Goal: Navigation & Orientation: Understand site structure

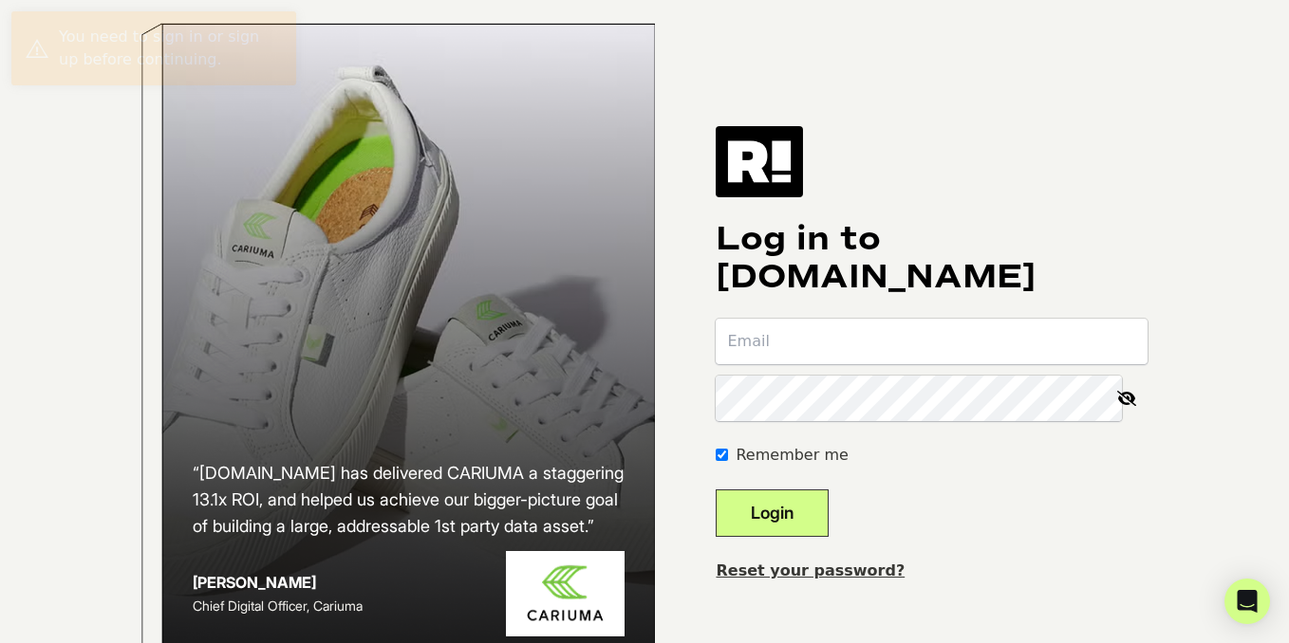
click at [839, 357] on input "email" at bounding box center [932, 342] width 432 height 46
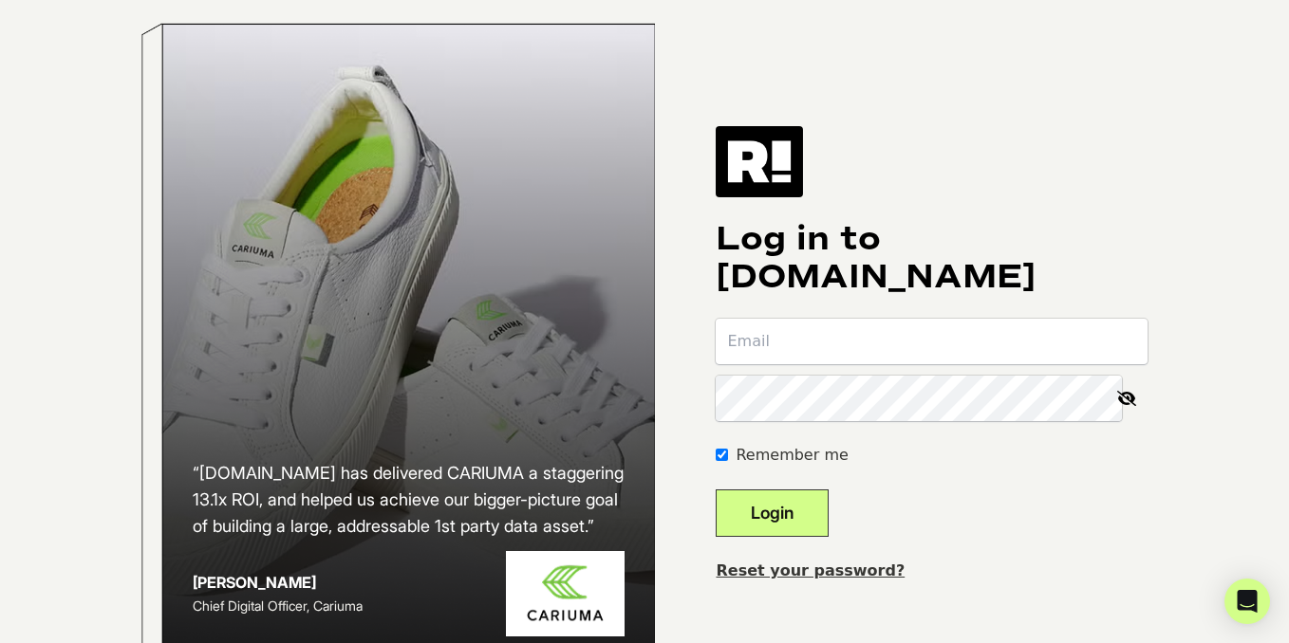
paste input "sales+1@kiierr.com"
type input "sales+1@kiierr.com"
click at [798, 537] on button "Login" at bounding box center [772, 513] width 113 height 47
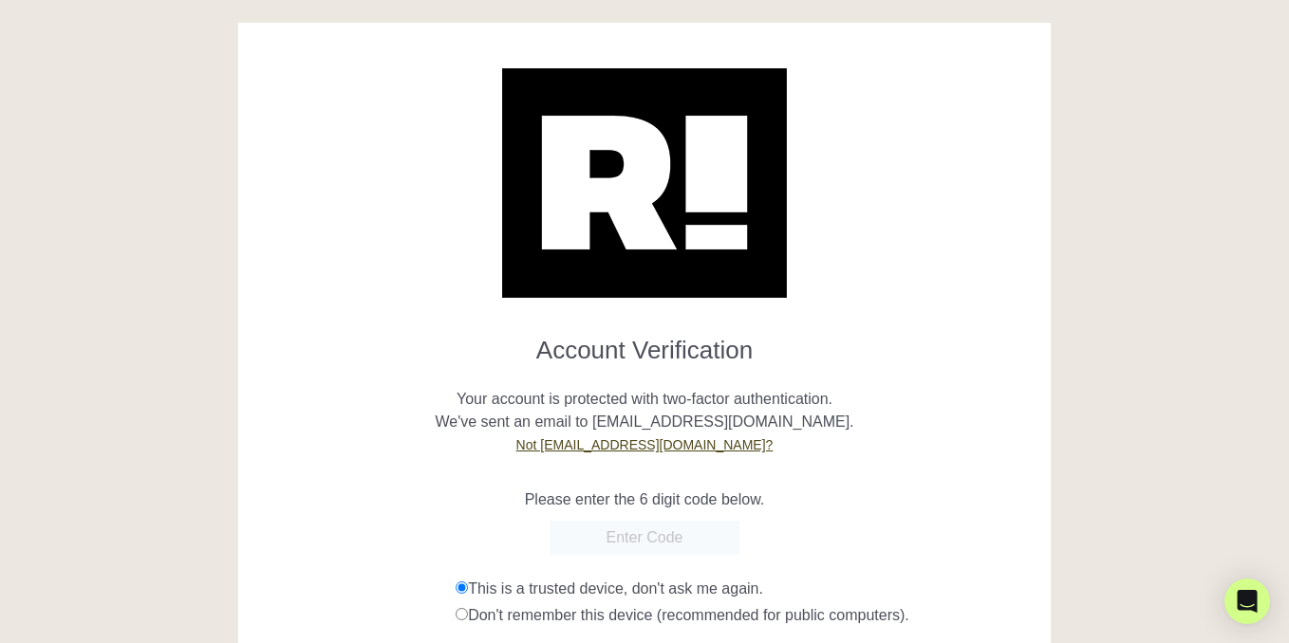
paste input "639631"
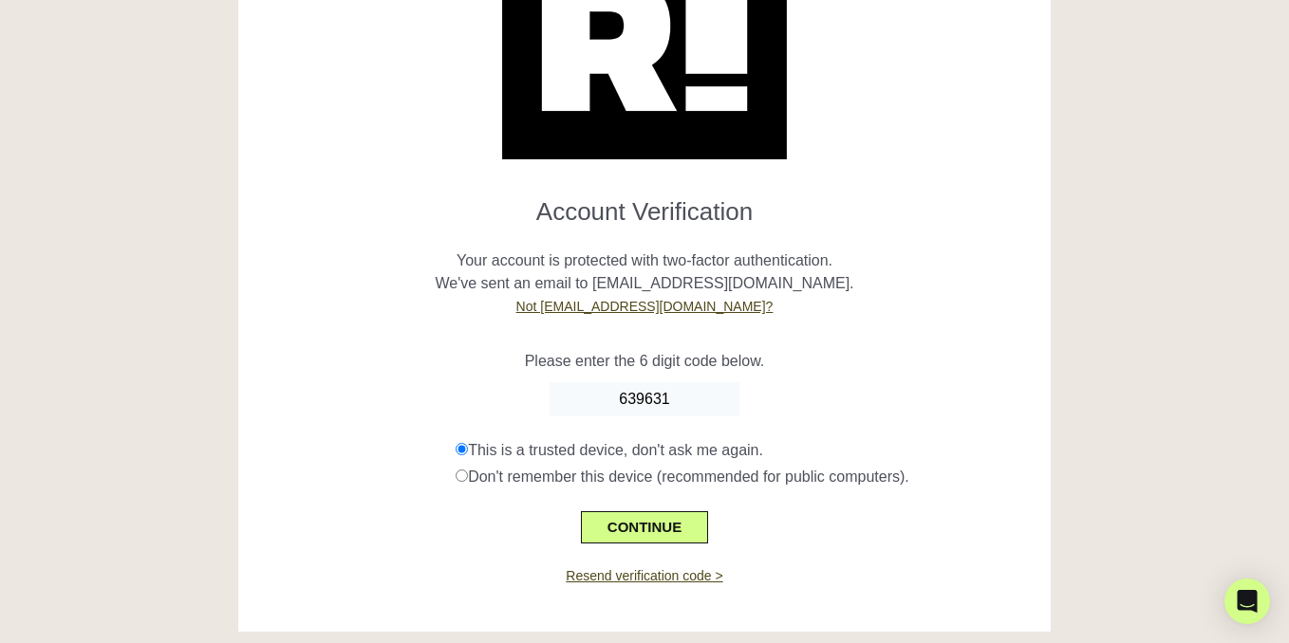
scroll to position [156, 0]
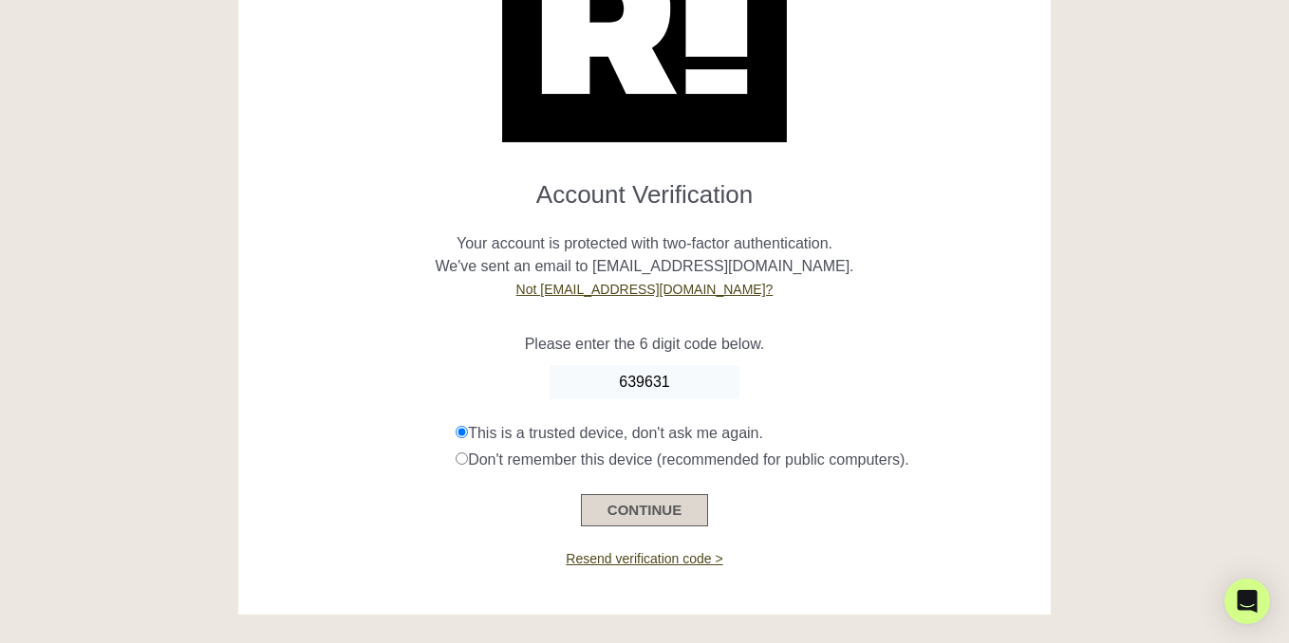
type input "639631"
click at [653, 505] on button "CONTINUE" at bounding box center [644, 510] width 127 height 32
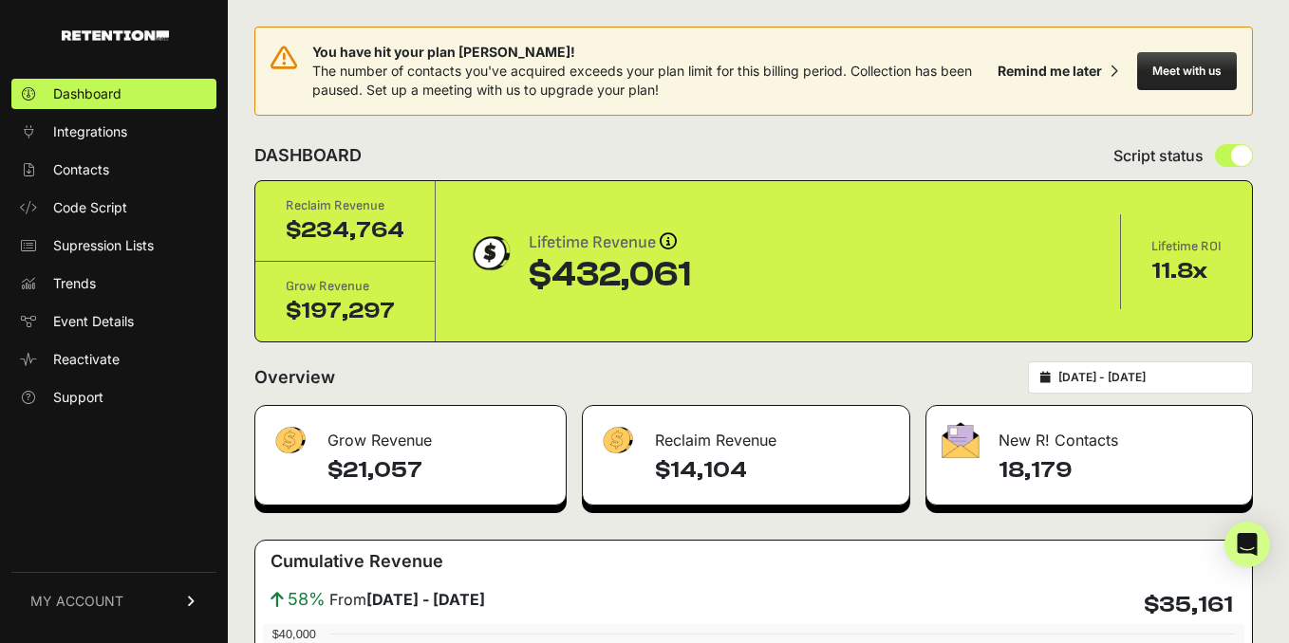
click at [488, 81] on div "You have hit your plan max! The number of contacts you've acquired exceeds your…" at bounding box center [651, 71] width 678 height 57
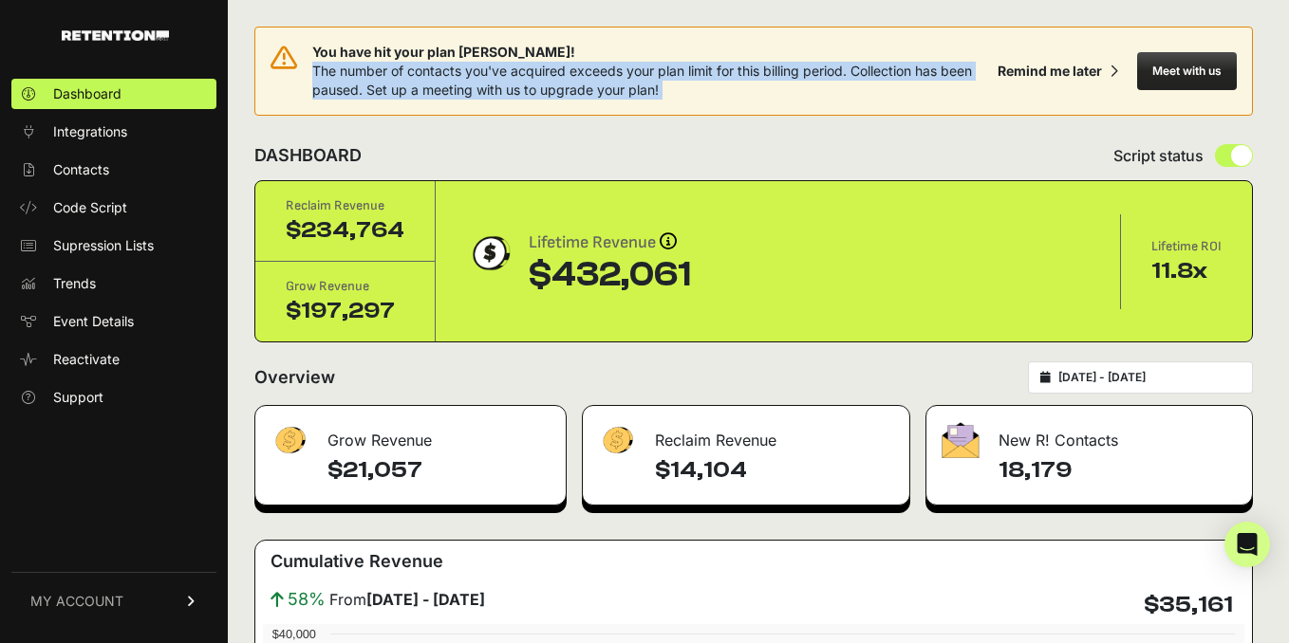
click at [488, 81] on div "You have hit your plan max! The number of contacts you've acquired exceeds your…" at bounding box center [651, 71] width 678 height 57
click at [95, 134] on span "Integrations" at bounding box center [90, 131] width 74 height 19
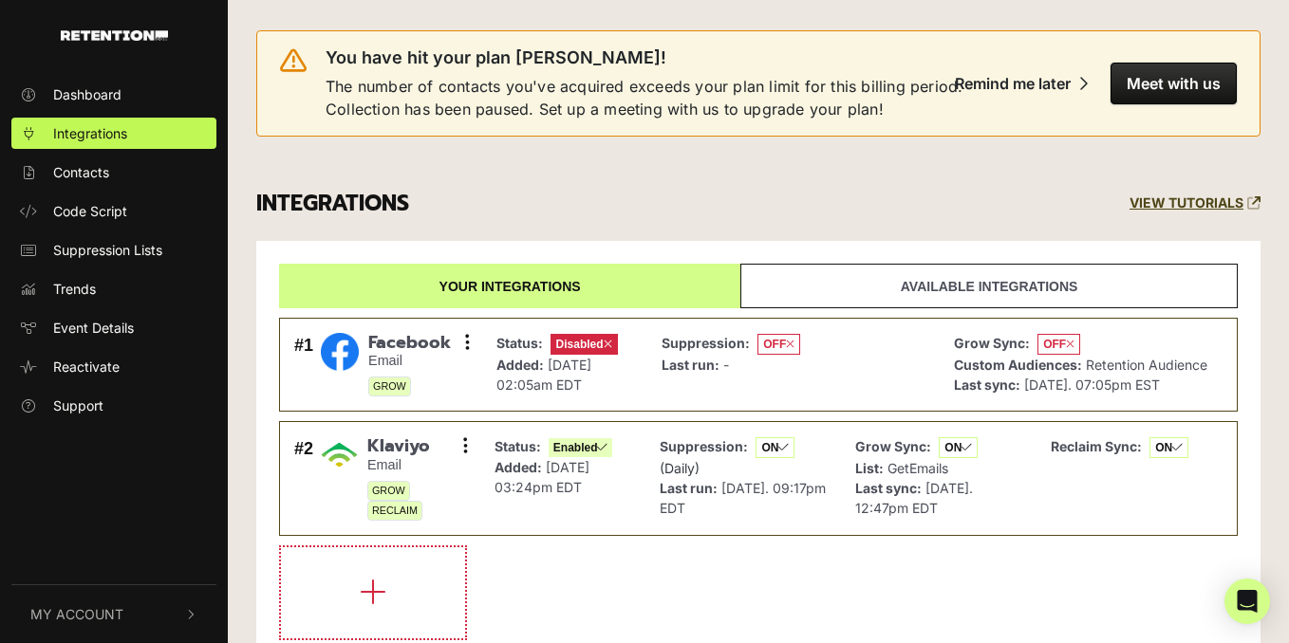
scroll to position [47, 0]
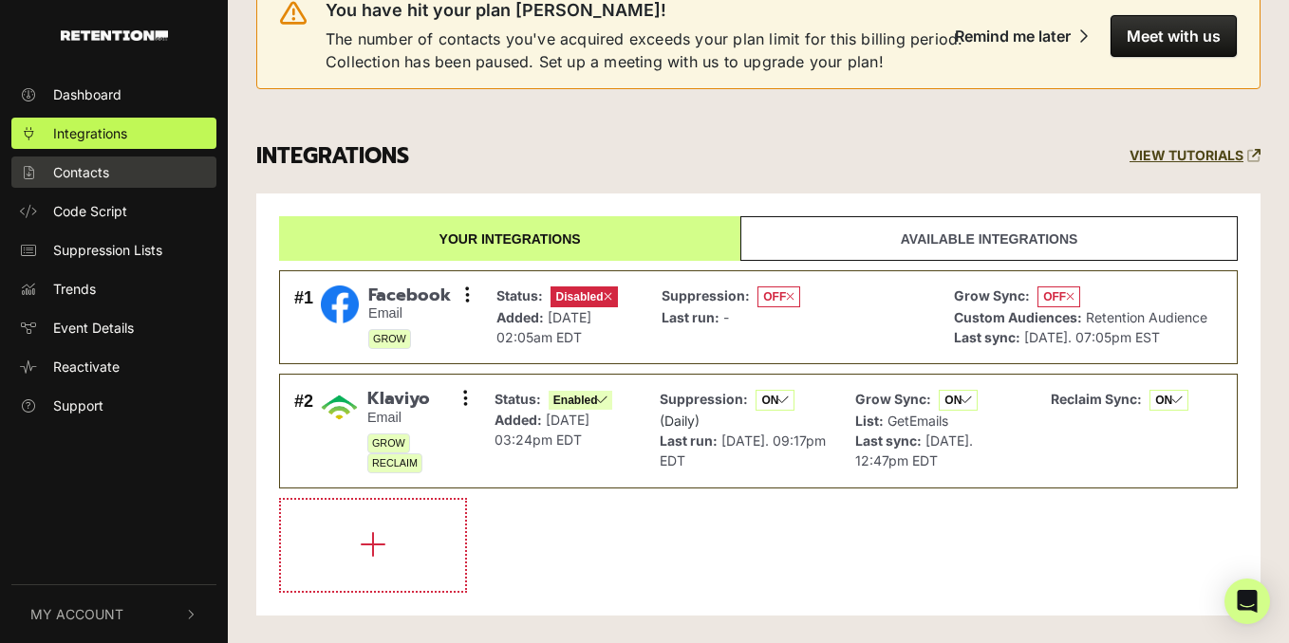
click at [103, 177] on span "Contacts" at bounding box center [81, 172] width 56 height 20
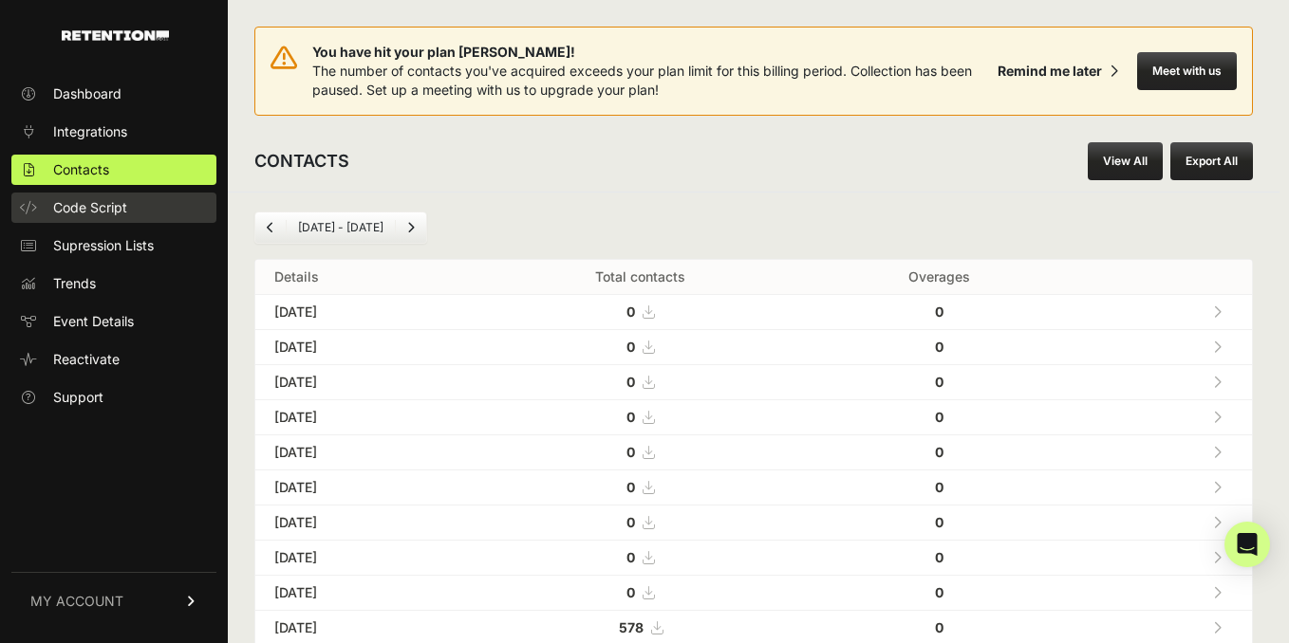
click at [123, 194] on link "Code Script" at bounding box center [113, 208] width 205 height 30
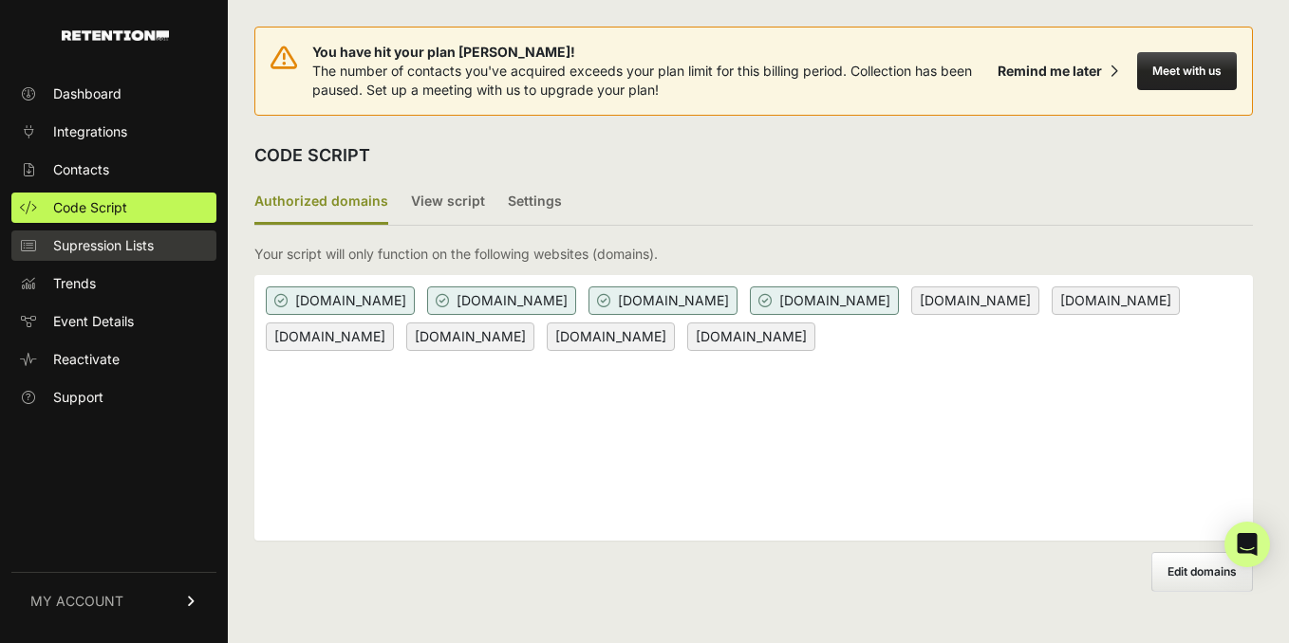
click at [124, 236] on span "Supression Lists" at bounding box center [103, 245] width 101 height 19
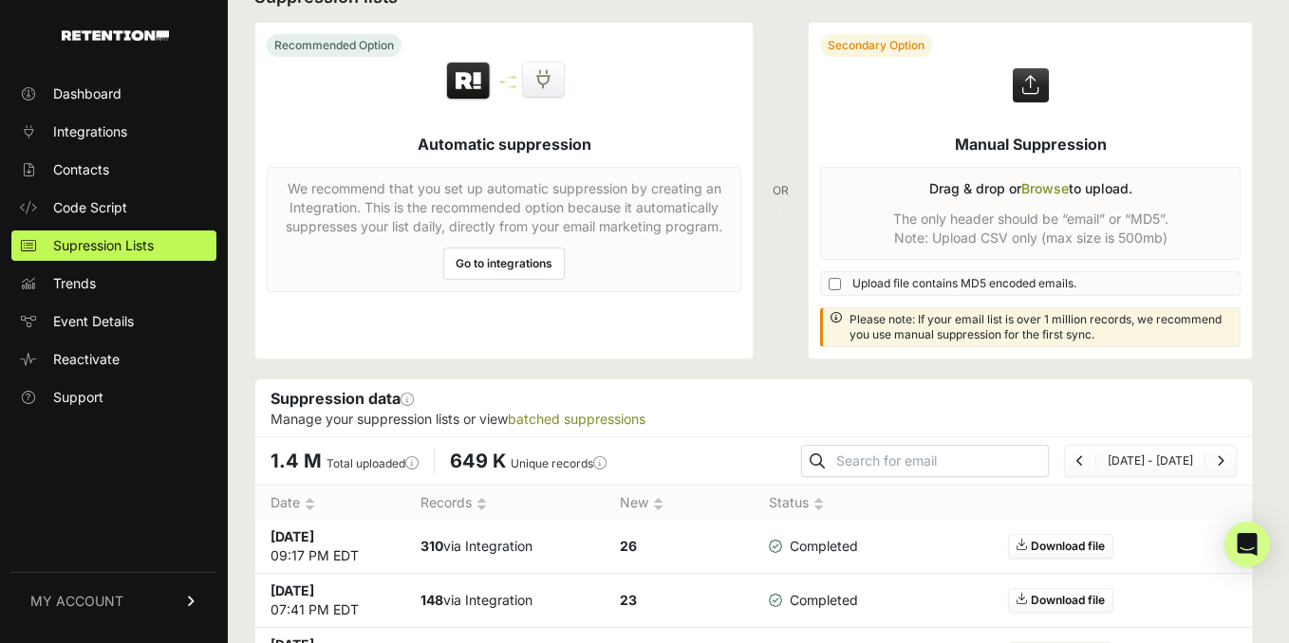
scroll to position [79, 0]
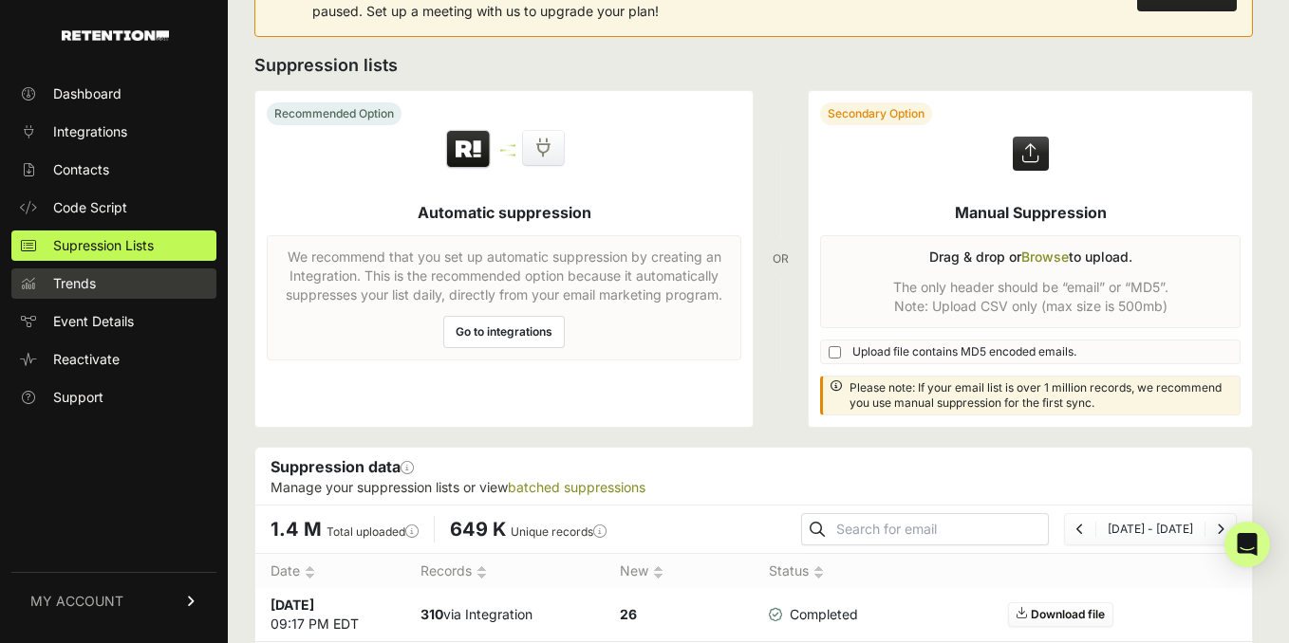
click at [117, 283] on link "Trends" at bounding box center [113, 284] width 205 height 30
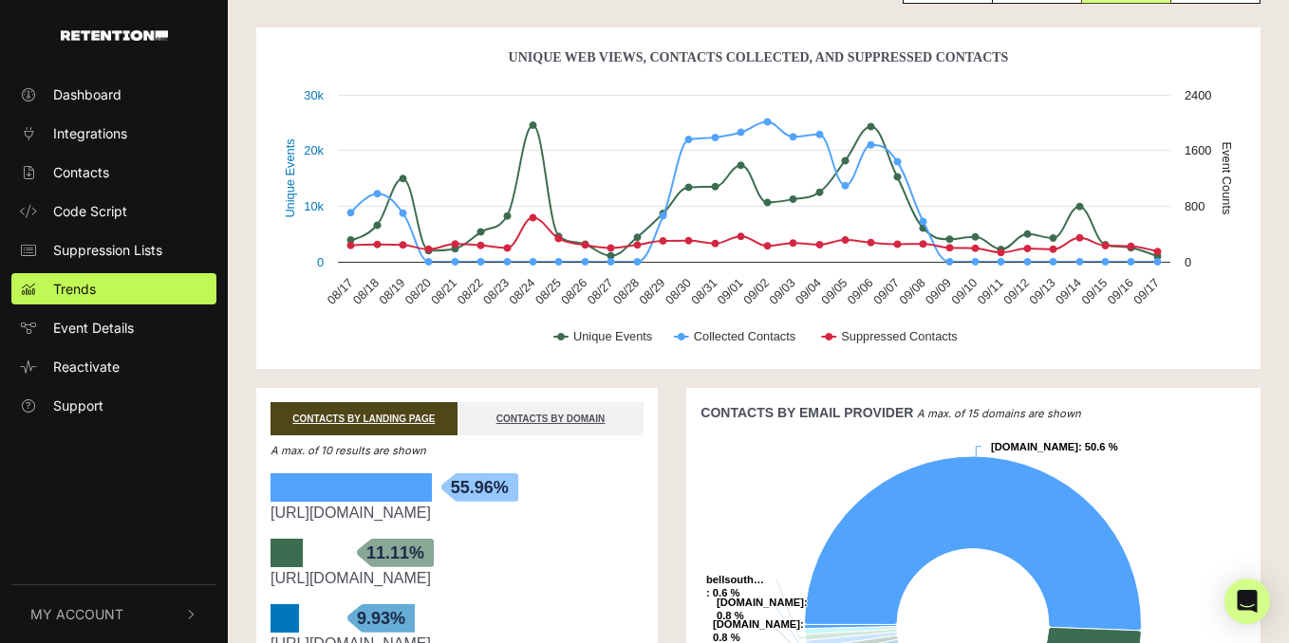
scroll to position [222, 0]
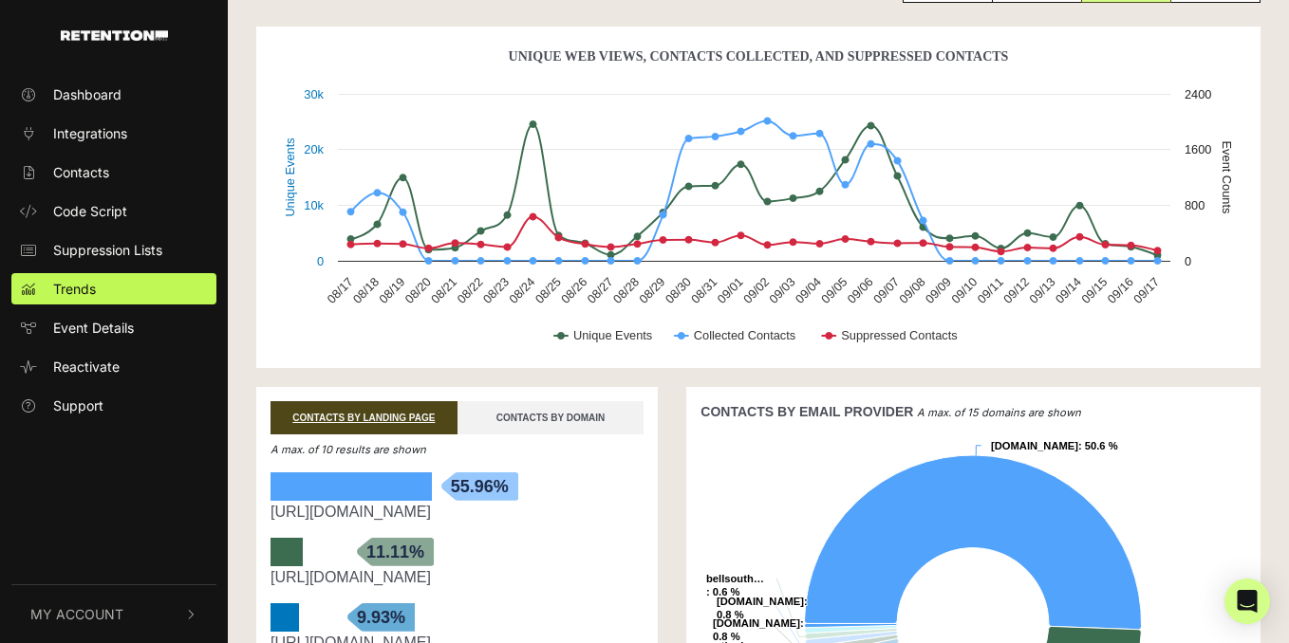
click at [543, 419] on link "CONTACTS BY DOMAIN" at bounding box center [550, 417] width 187 height 33
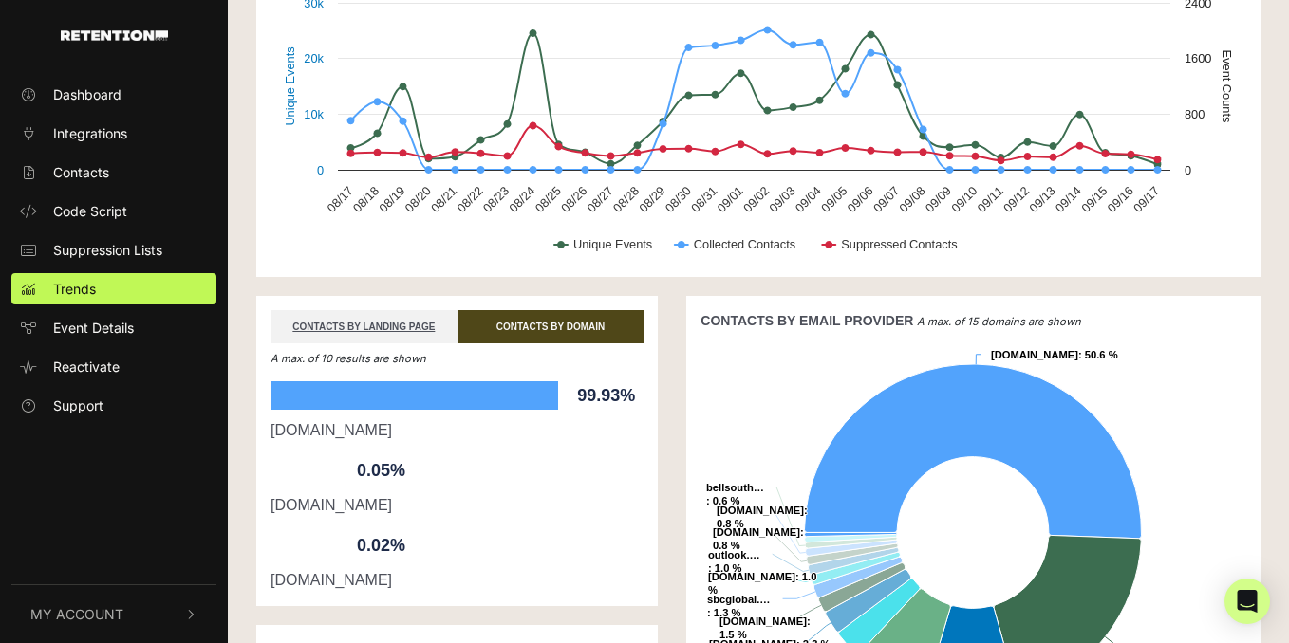
scroll to position [341, 0]
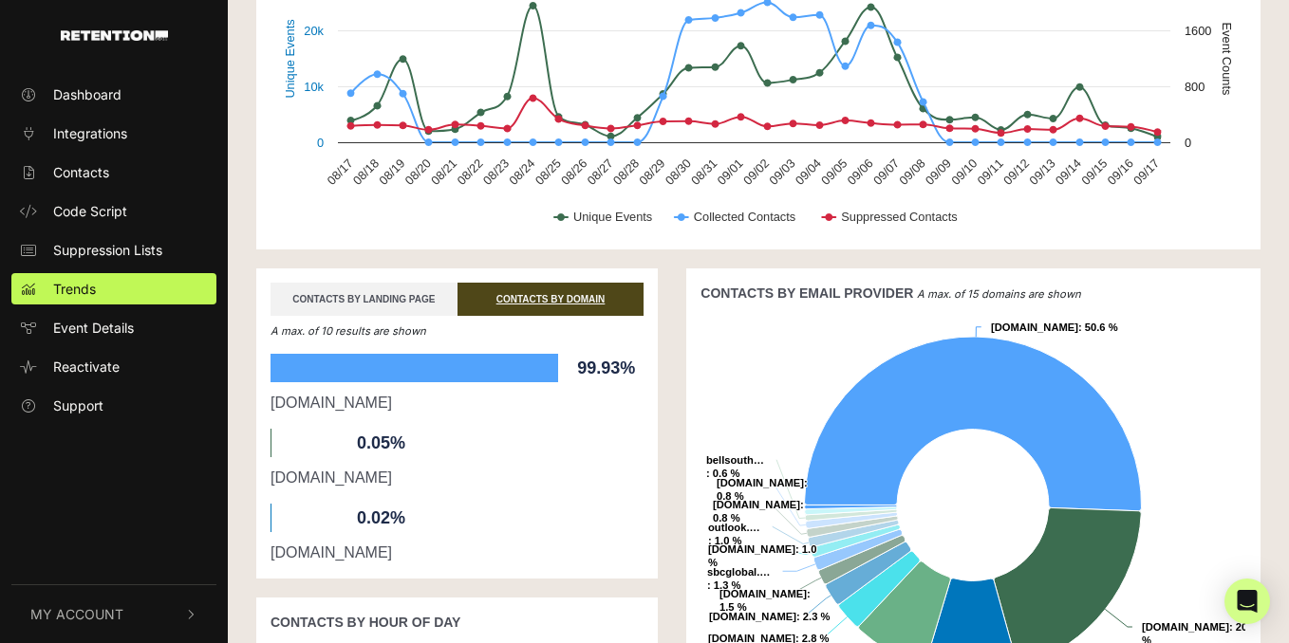
click at [381, 284] on link "CONTACTS BY LANDING PAGE" at bounding box center [363, 299] width 187 height 33
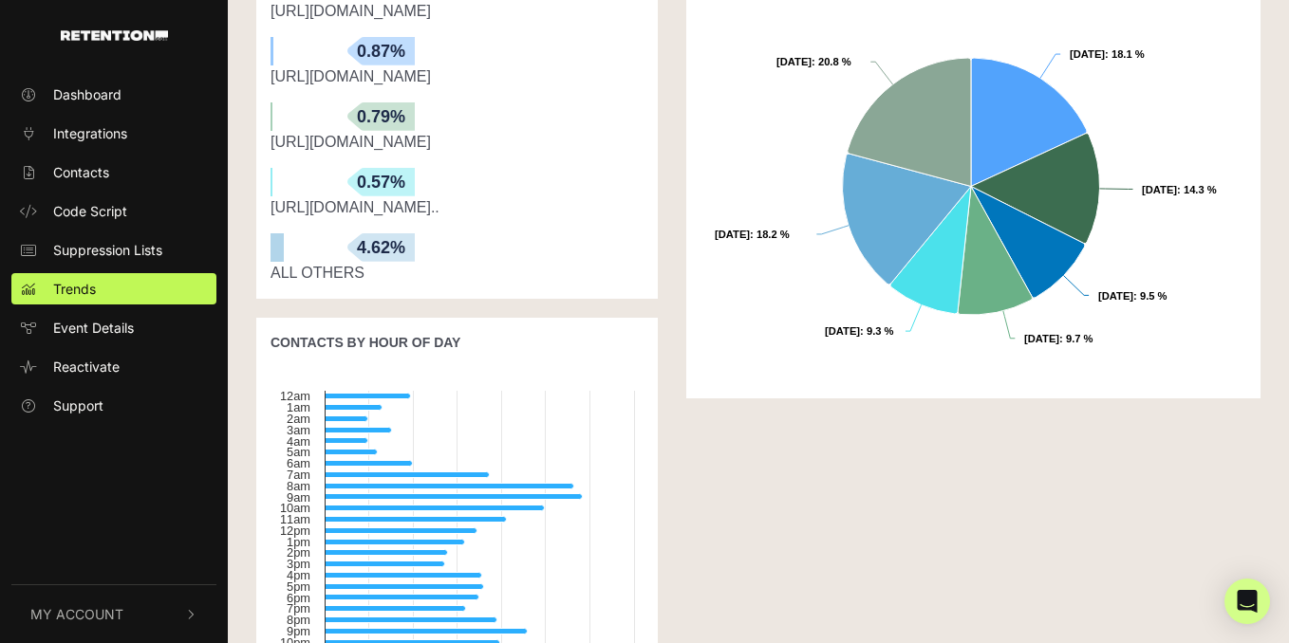
scroll to position [1098, 0]
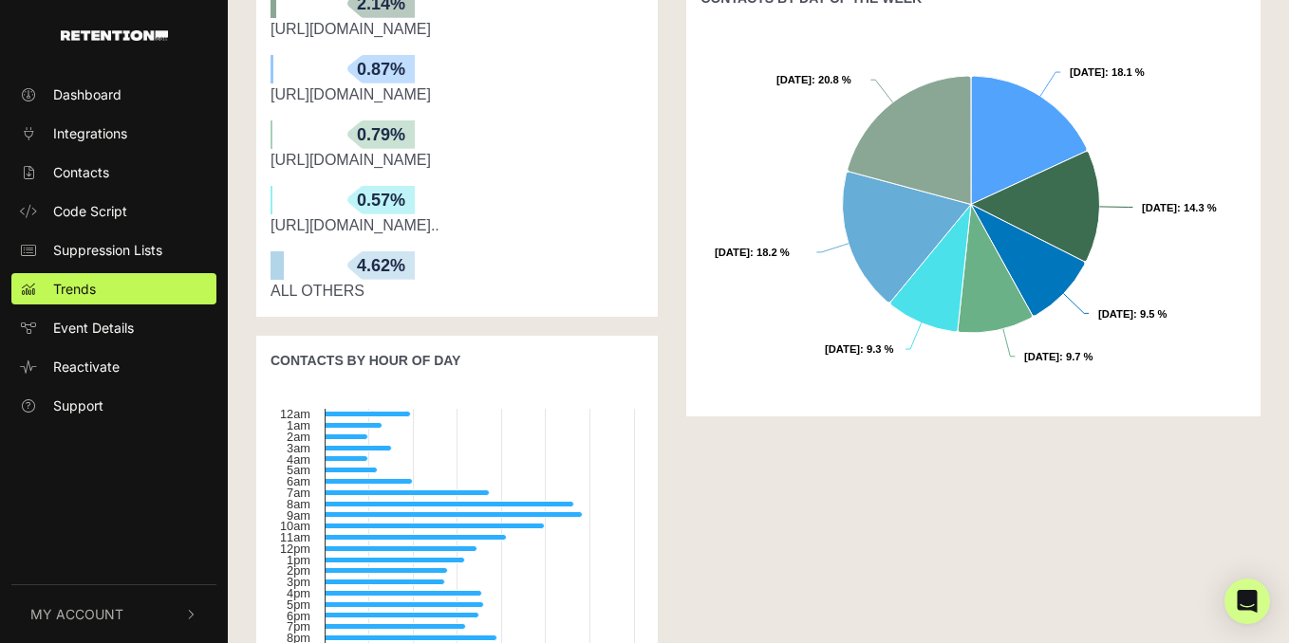
drag, startPoint x: 471, startPoint y: 354, endPoint x: 262, endPoint y: 353, distance: 208.8
click at [261, 353] on div "CONTACTS BY HOUR OF DAY" at bounding box center [456, 360] width 401 height 49
copy strong "CONTACTS BY HOUR OF DAY"
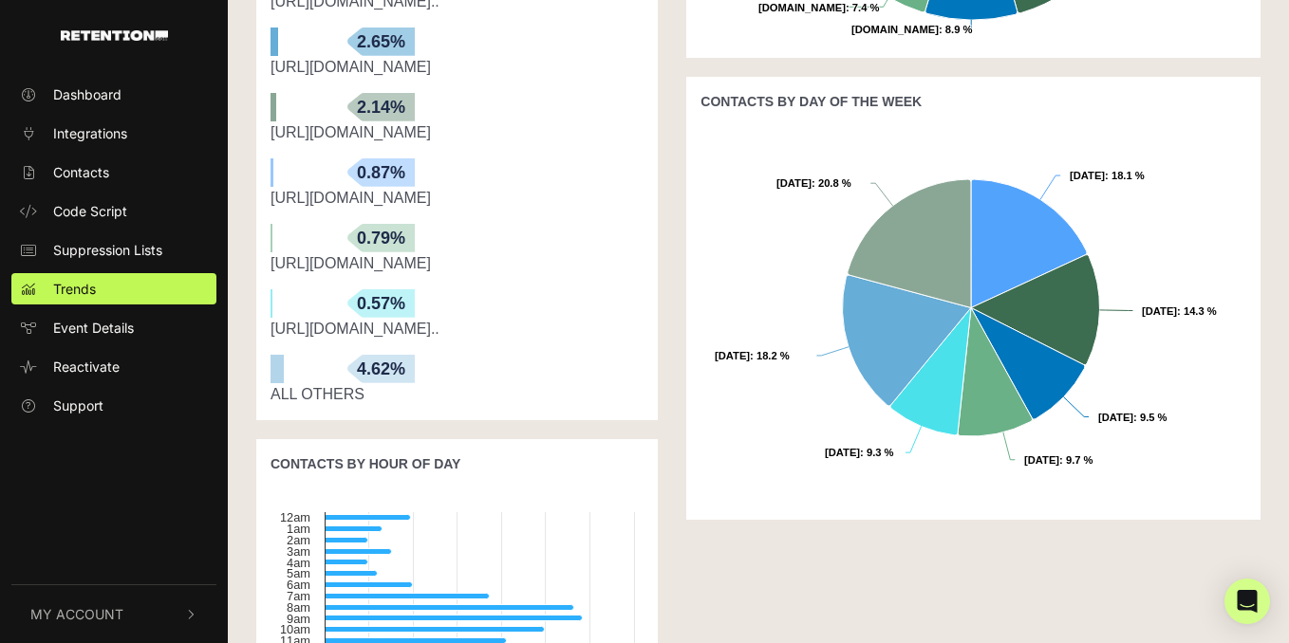
scroll to position [1266, 0]
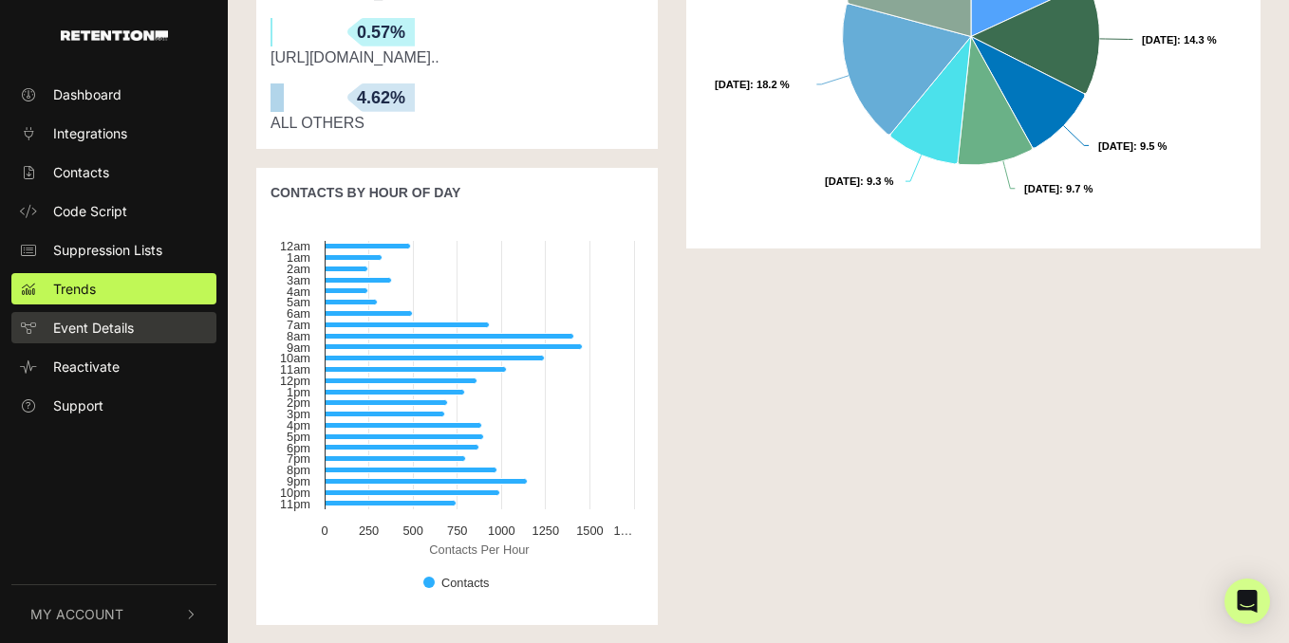
click at [108, 324] on span "Event Details" at bounding box center [93, 328] width 81 height 20
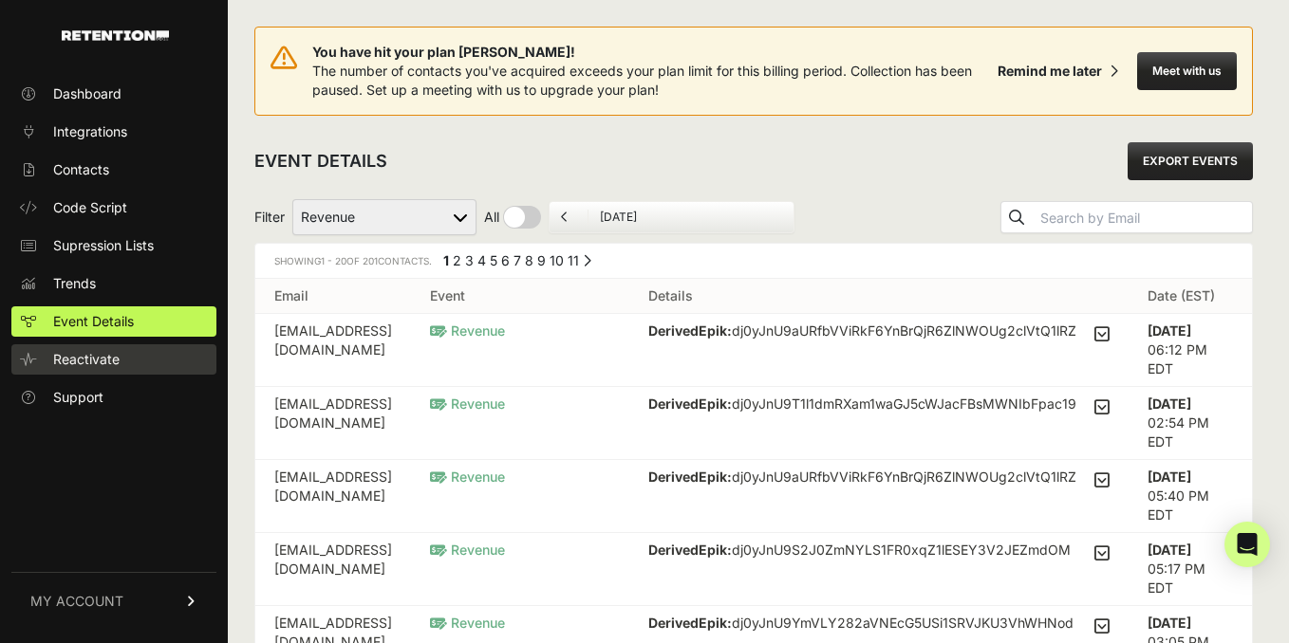
click at [98, 362] on span "Reactivate" at bounding box center [86, 359] width 66 height 19
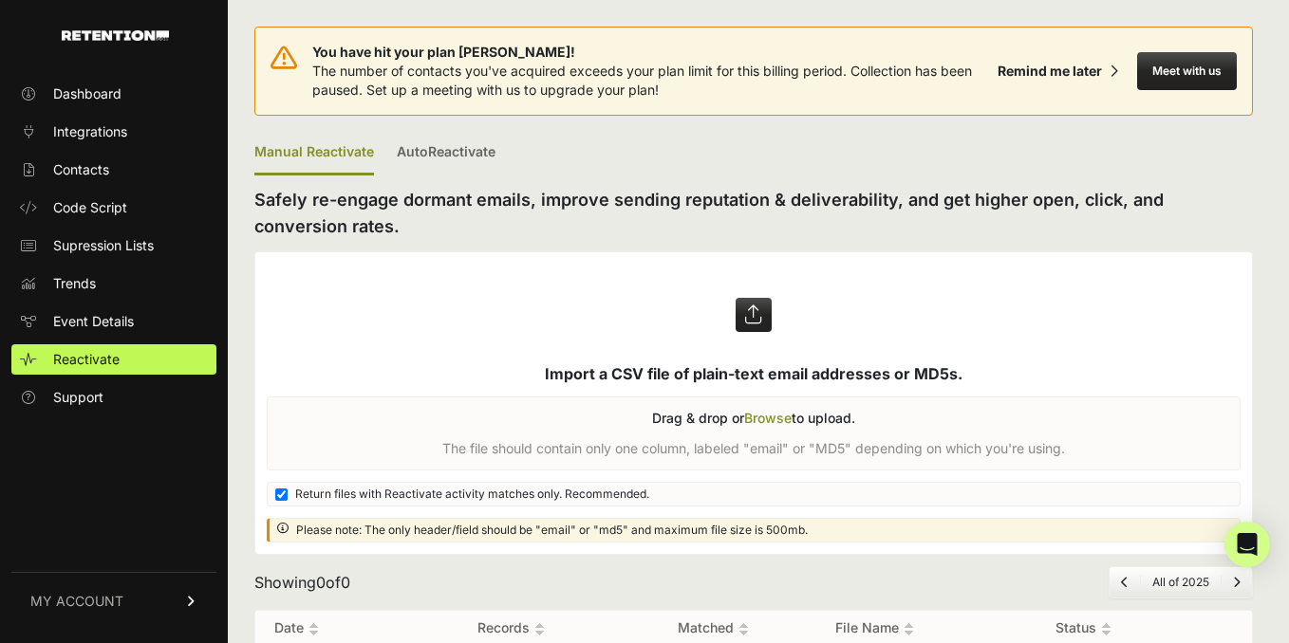
scroll to position [8, 0]
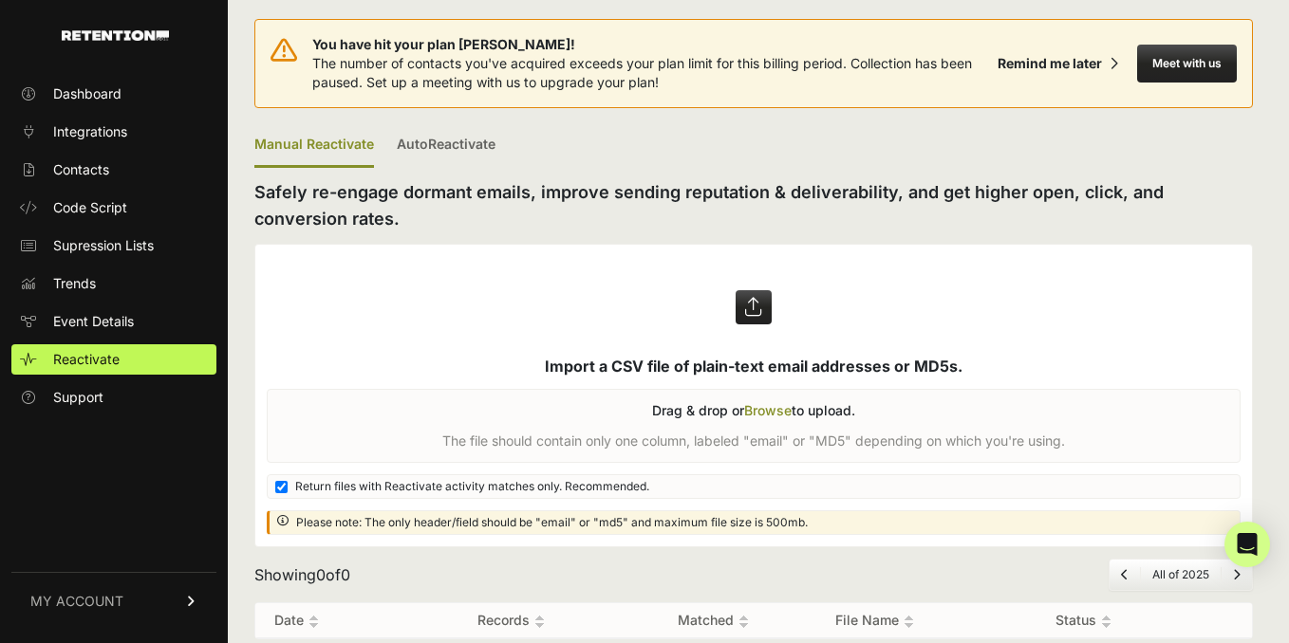
click at [1174, 64] on button "Meet with us" at bounding box center [1187, 64] width 100 height 38
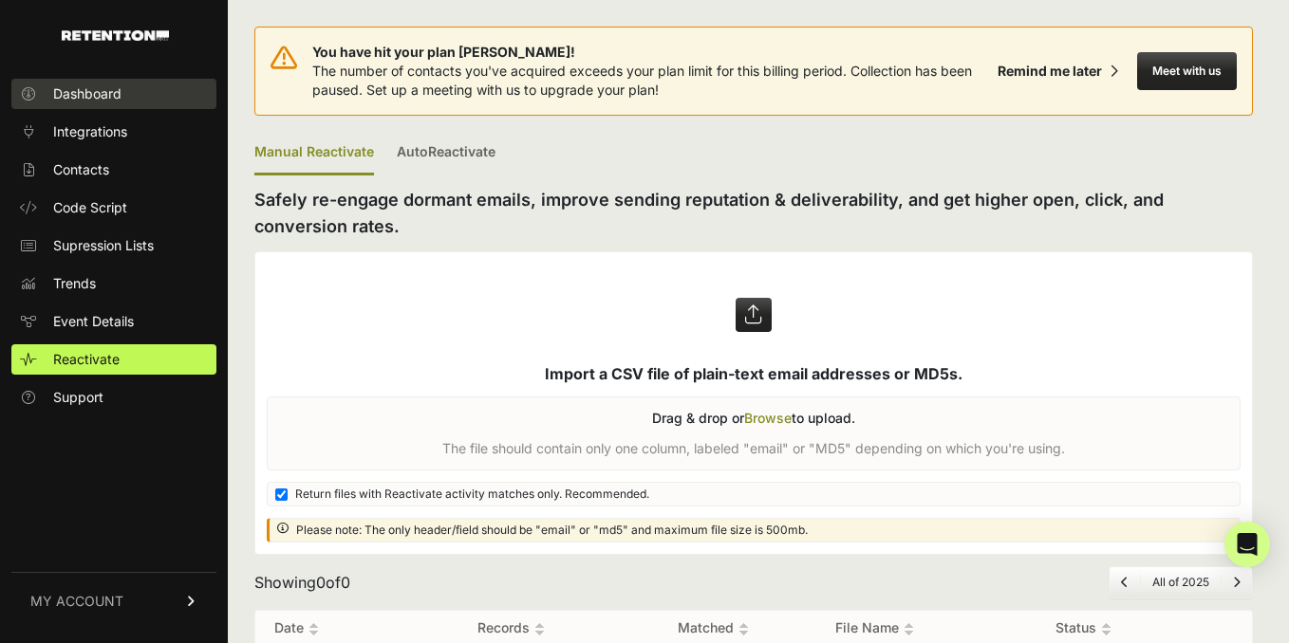
click at [117, 89] on span "Dashboard" at bounding box center [87, 93] width 68 height 19
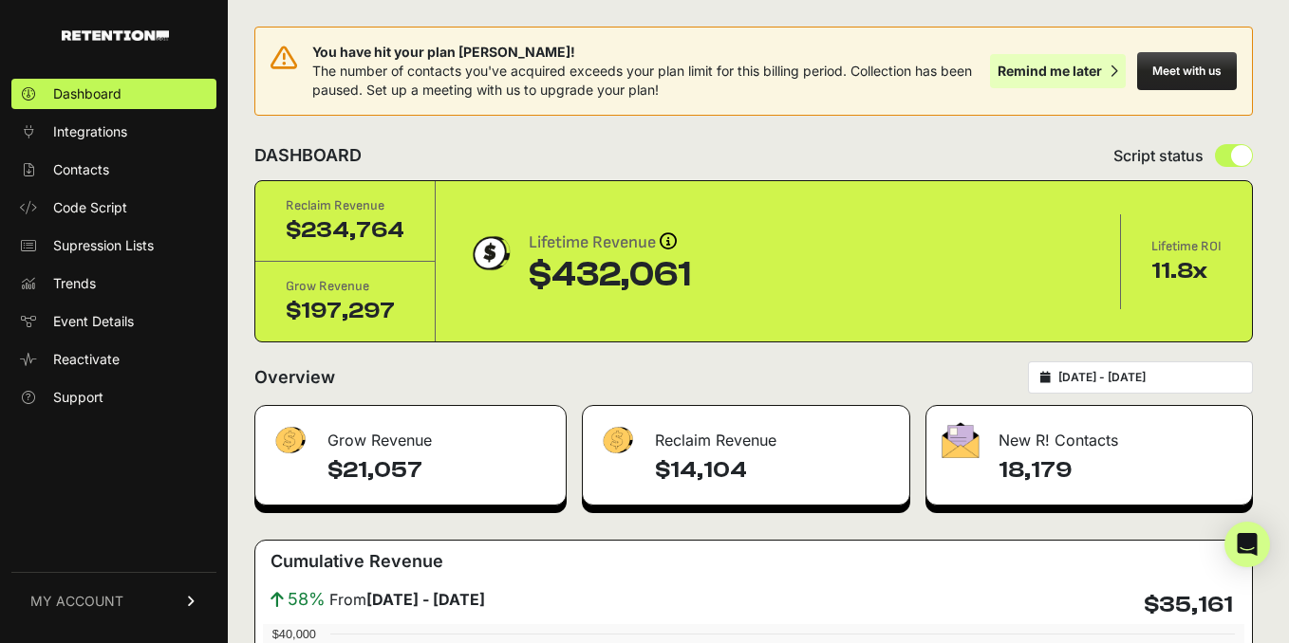
click at [1073, 71] on div "Remind me later" at bounding box center [1049, 71] width 104 height 19
